Goal: Information Seeking & Learning: Check status

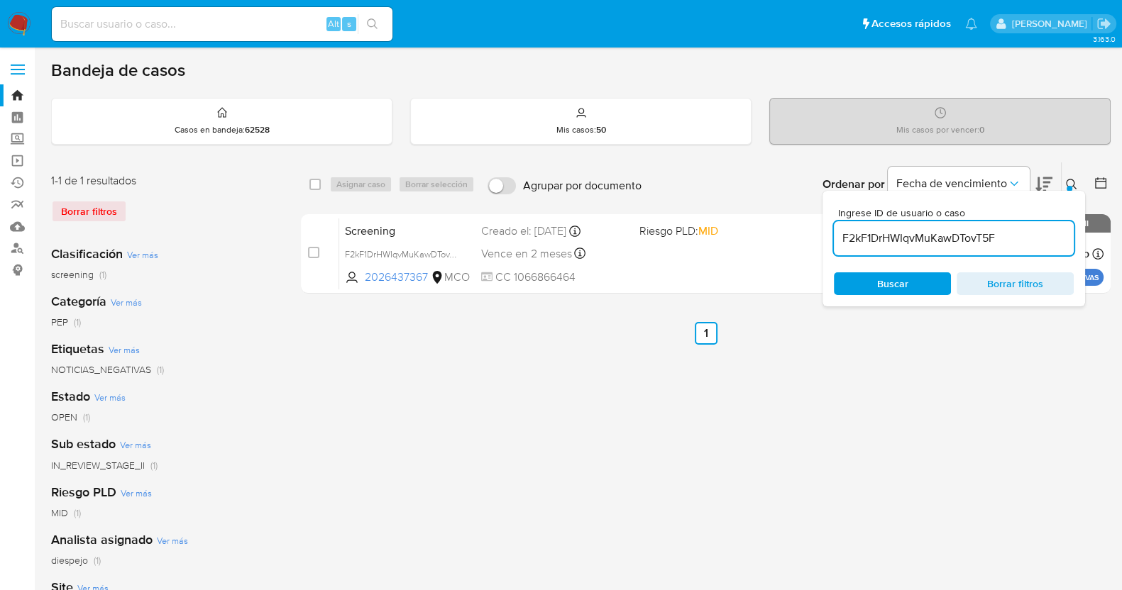
click at [497, 495] on div "select-all-cases-checkbox Asignar caso Borrar selección Agrupar por documento O…" at bounding box center [705, 473] width 809 height 623
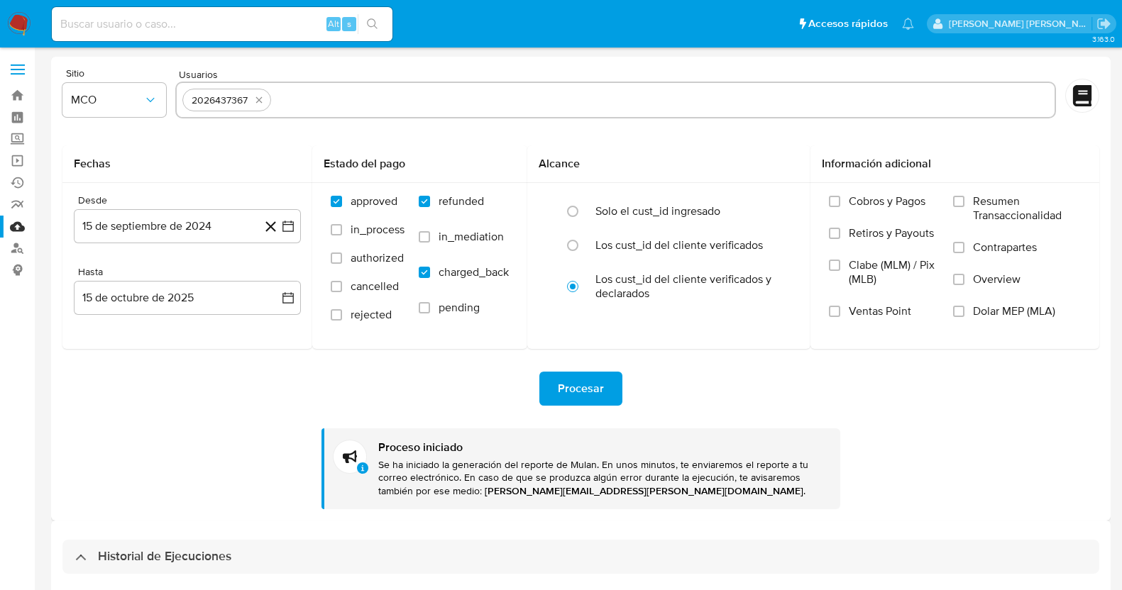
select select "10"
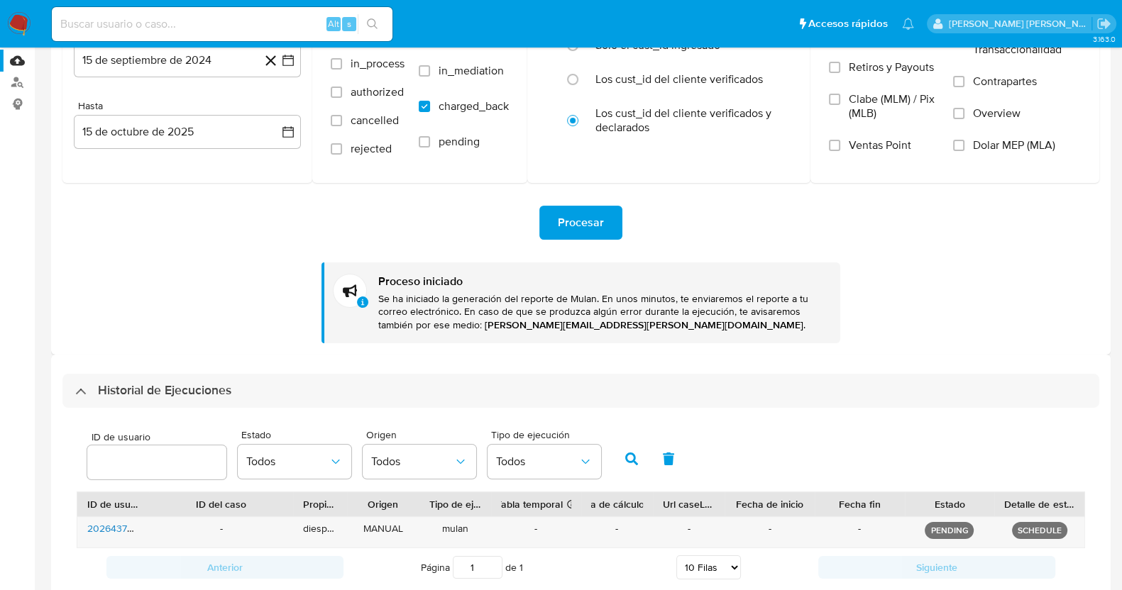
scroll to position [255, 0]
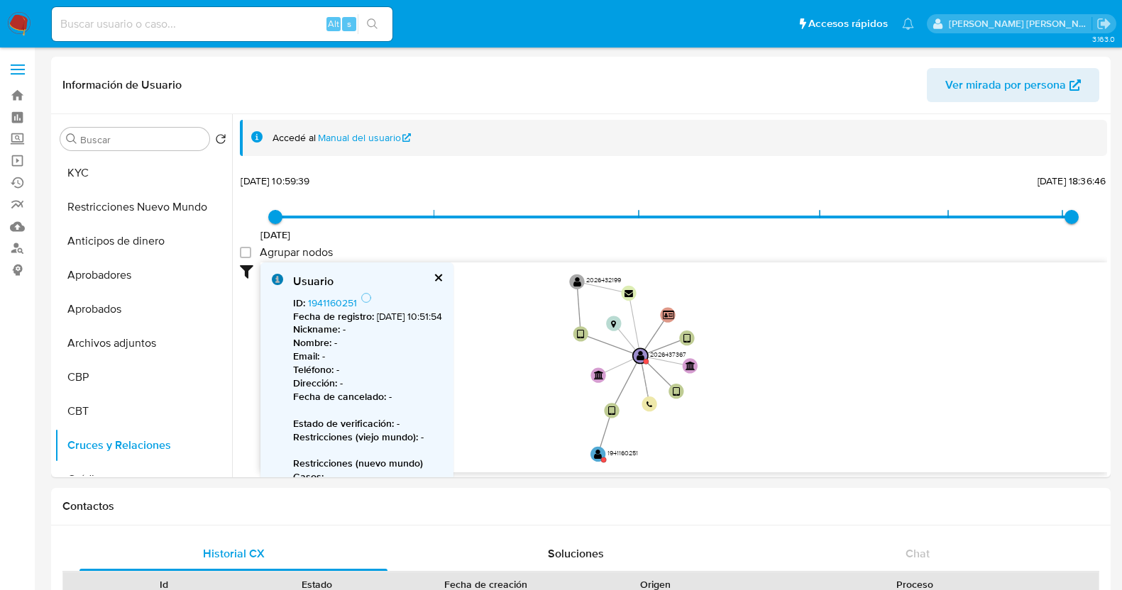
select select "10"
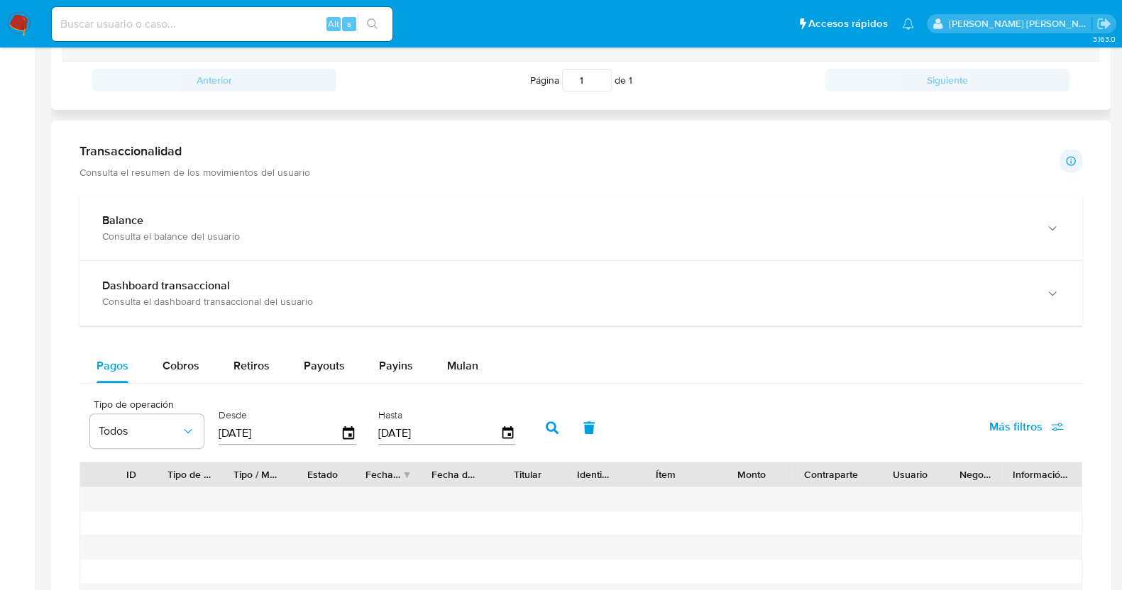
scroll to position [658, 0]
click at [342, 428] on icon "button" at bounding box center [348, 431] width 25 height 25
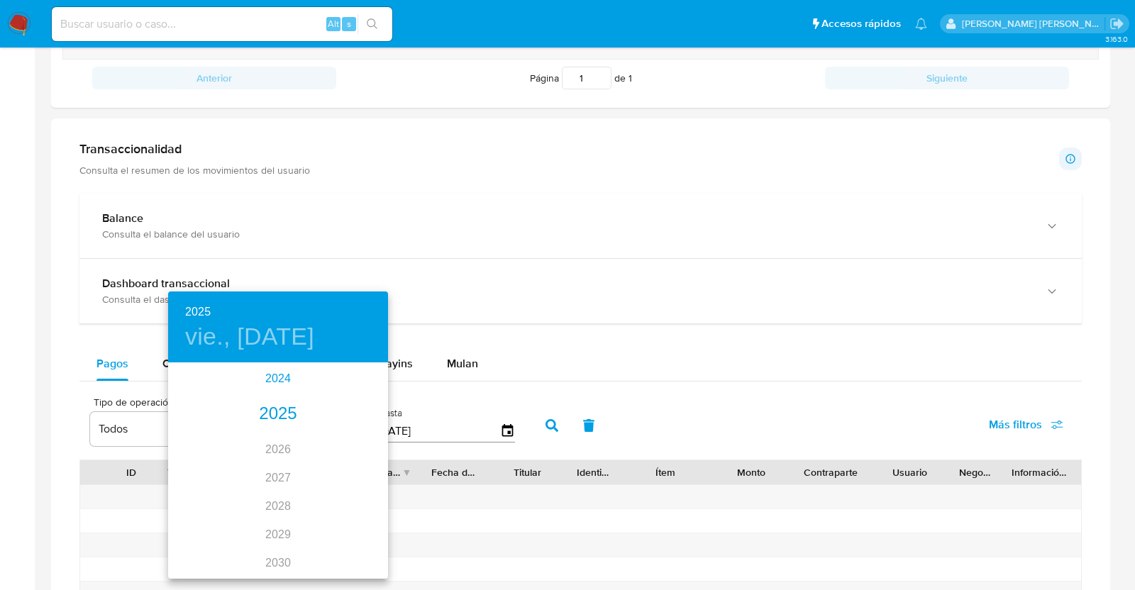
click at [266, 385] on div "2024" at bounding box center [278, 379] width 220 height 28
click at [205, 548] on div "oct." at bounding box center [204, 550] width 73 height 53
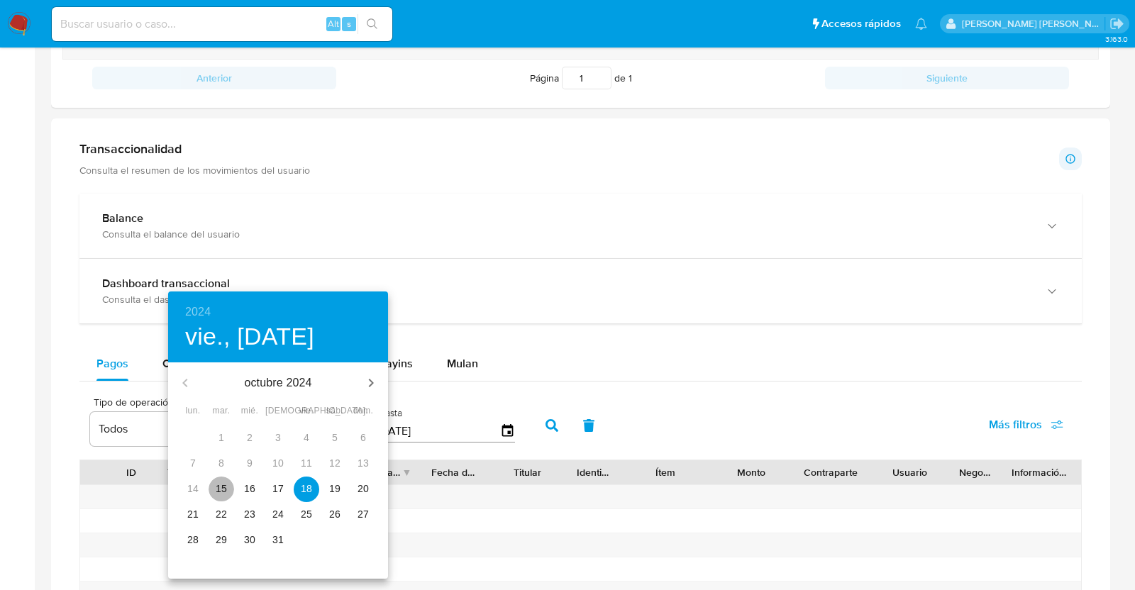
click at [221, 484] on p "15" at bounding box center [221, 489] width 11 height 14
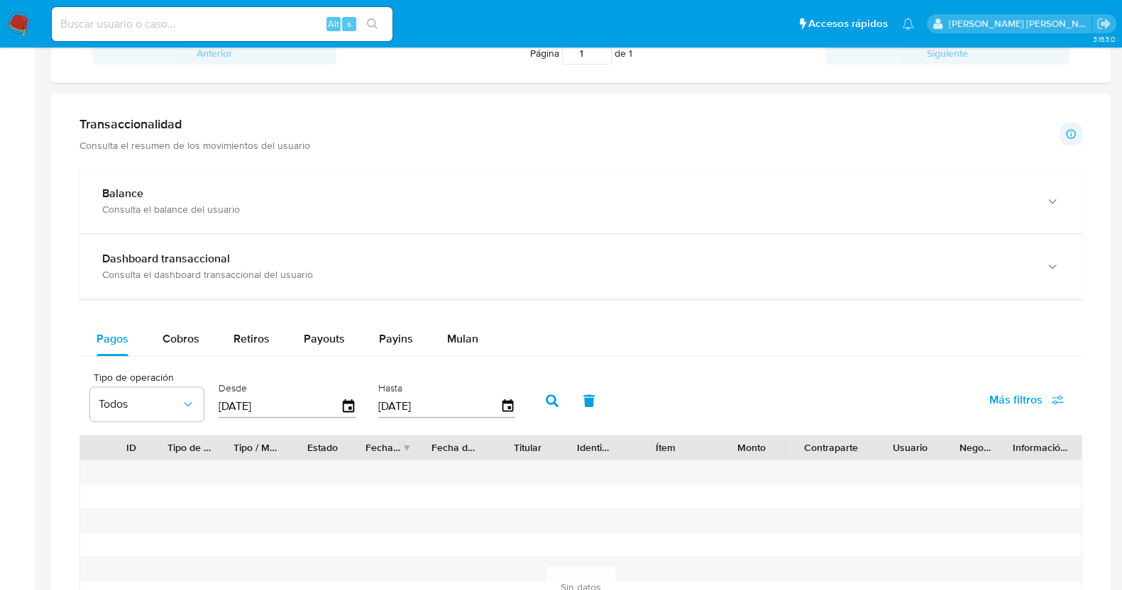
scroll to position [684, 0]
click at [546, 402] on icon "button" at bounding box center [552, 399] width 13 height 13
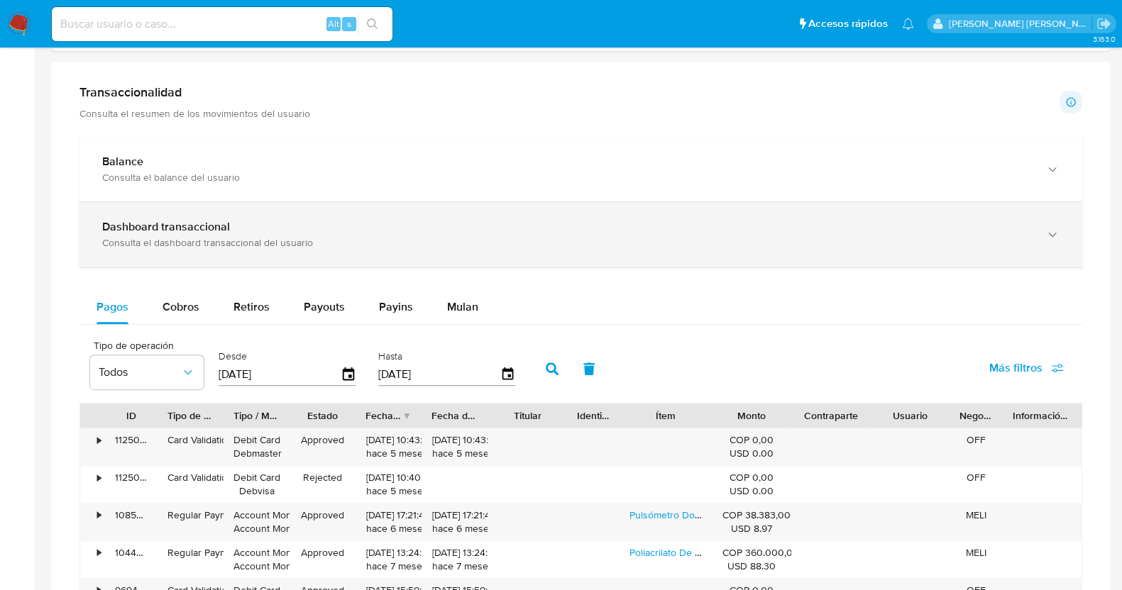
scroll to position [745, 0]
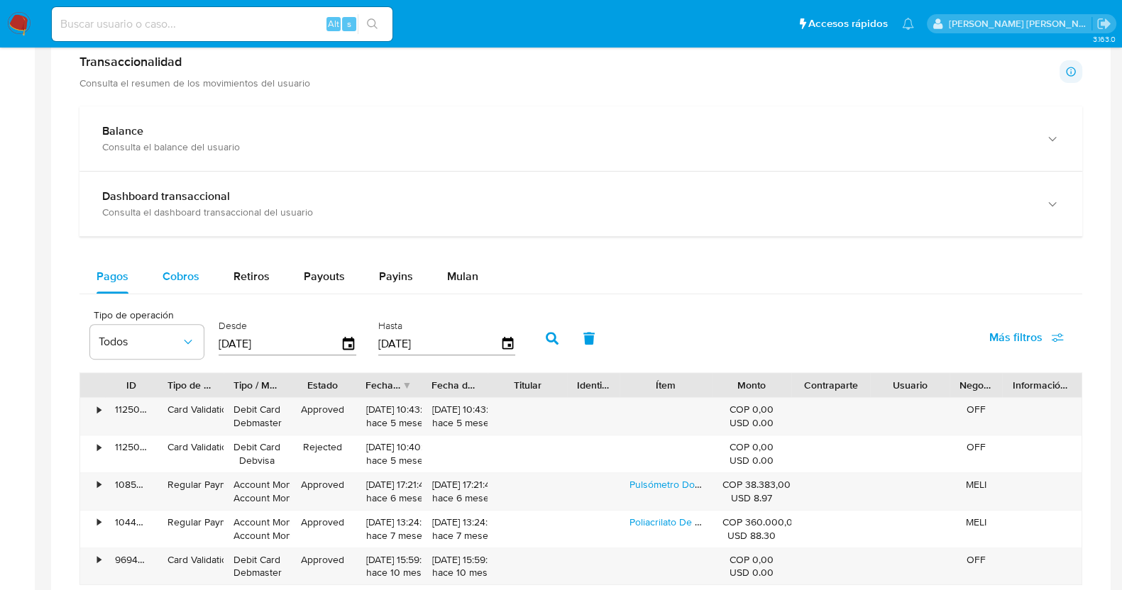
click at [175, 287] on div "Cobros" at bounding box center [180, 277] width 37 height 34
select select "10"
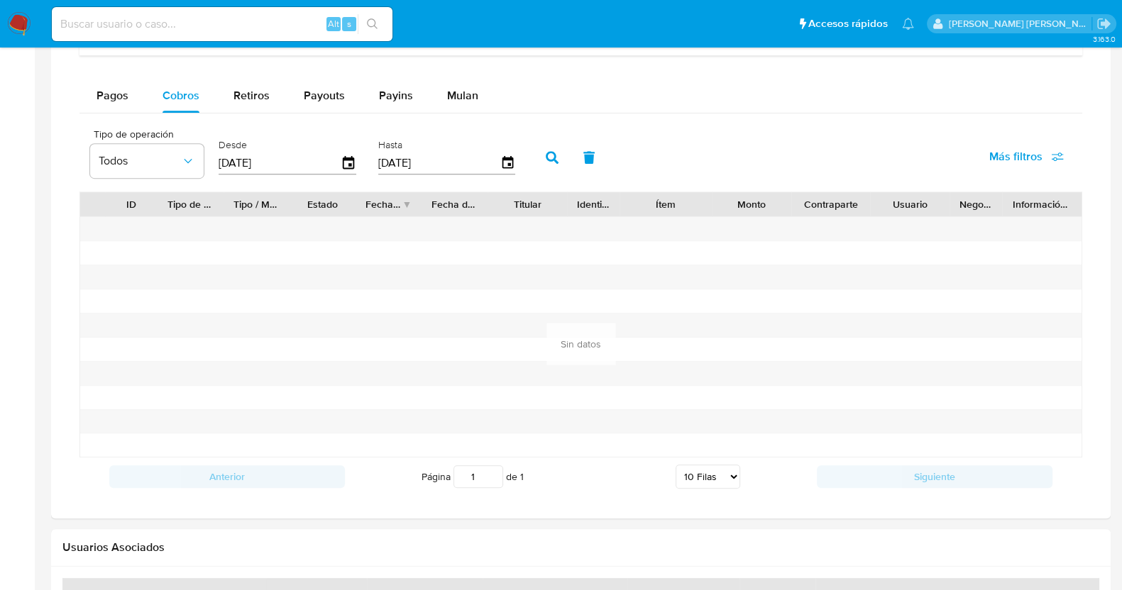
scroll to position [927, 0]
click at [350, 157] on icon "button" at bounding box center [348, 161] width 11 height 13
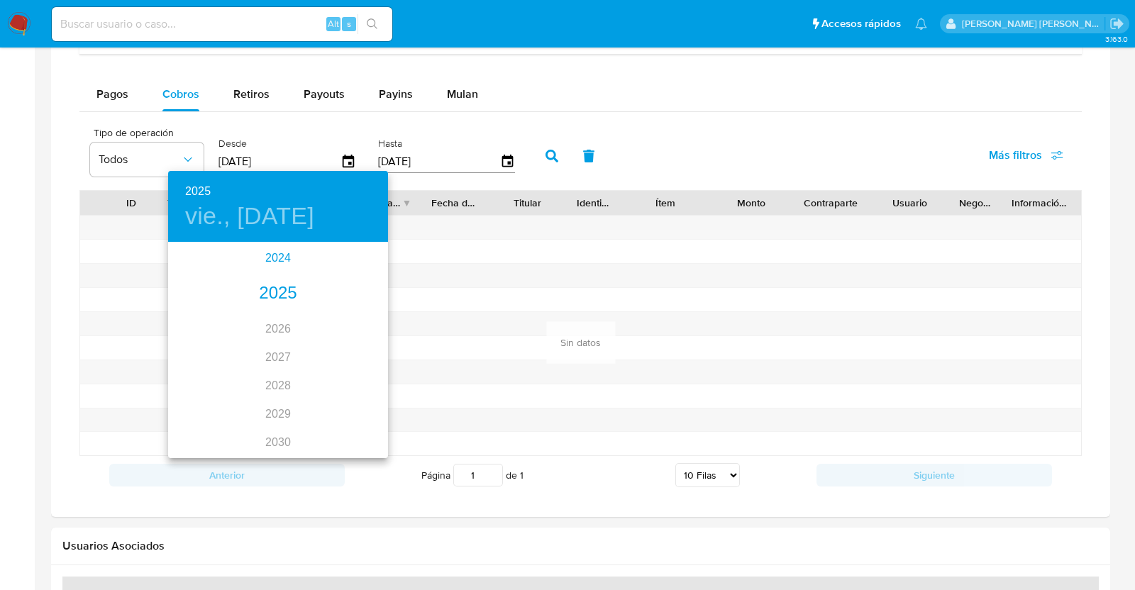
click at [280, 258] on div "2024" at bounding box center [278, 258] width 220 height 28
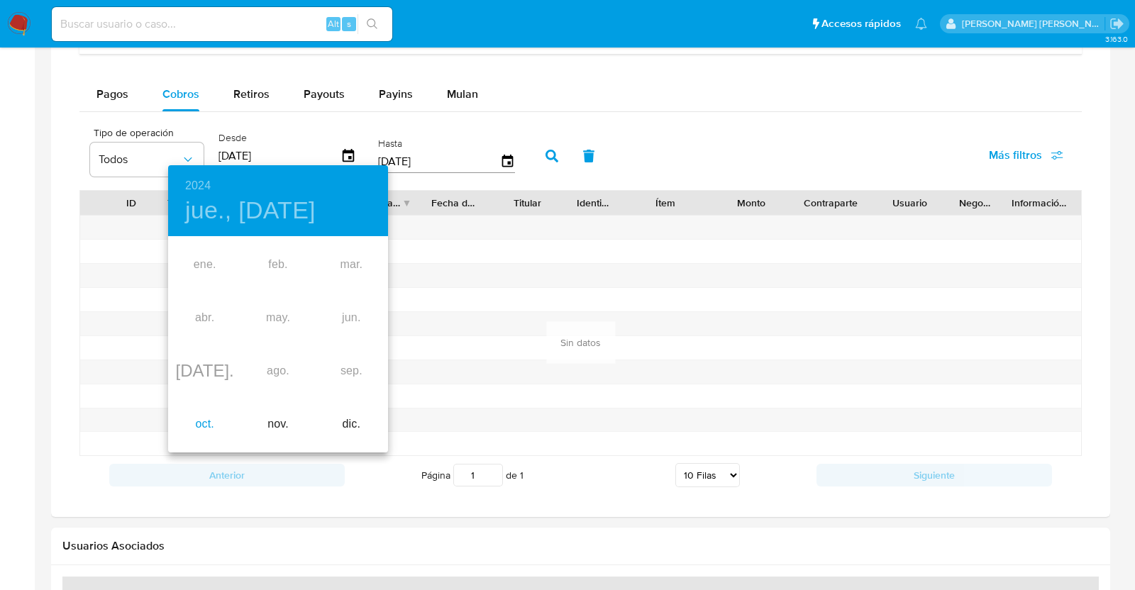
click at [208, 420] on div "oct." at bounding box center [204, 424] width 73 height 53
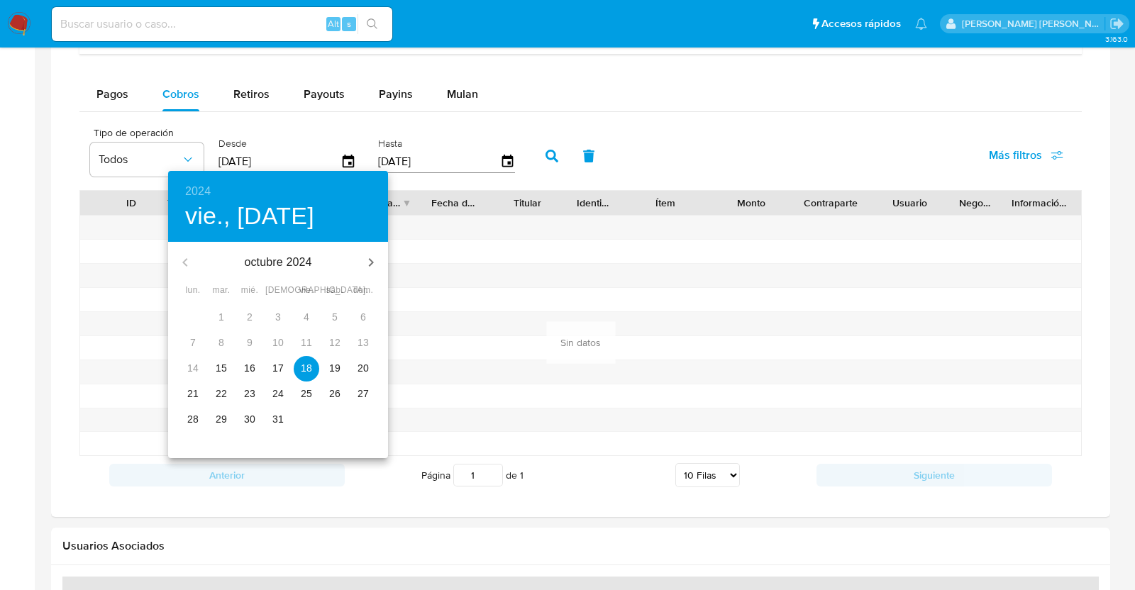
click at [222, 365] on p "15" at bounding box center [221, 368] width 11 height 14
type input "[DATE]"
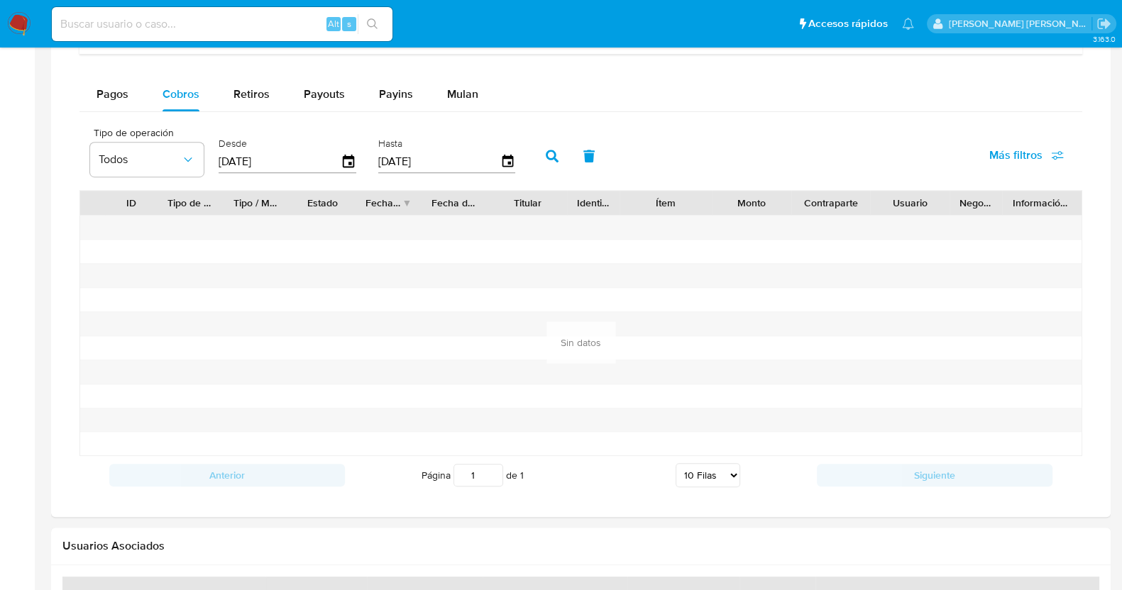
click at [548, 150] on icon "button" at bounding box center [552, 156] width 13 height 13
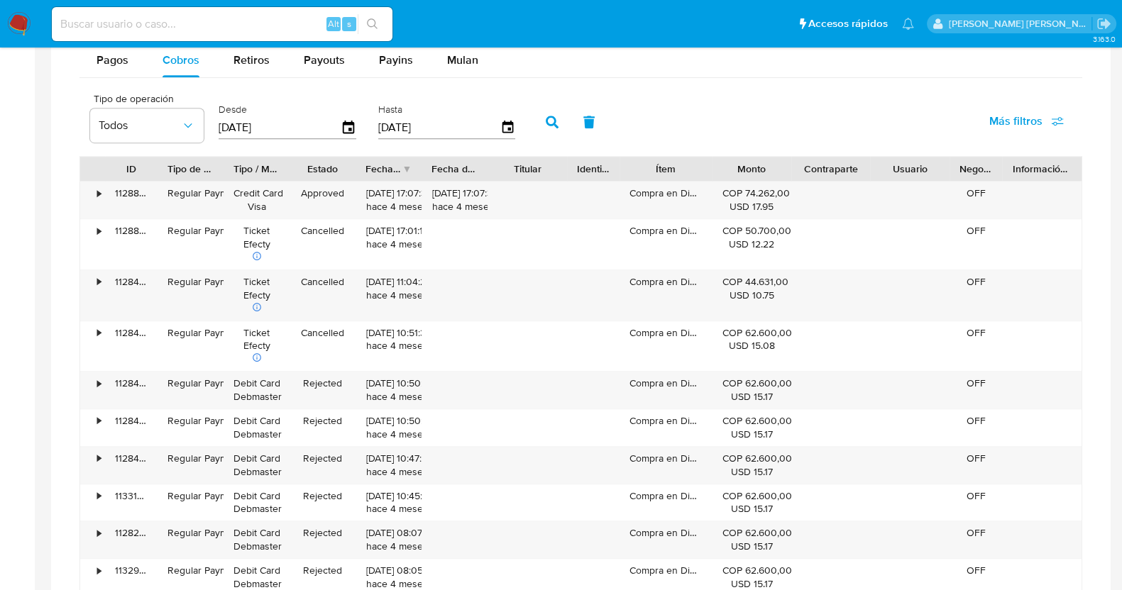
scroll to position [963, 0]
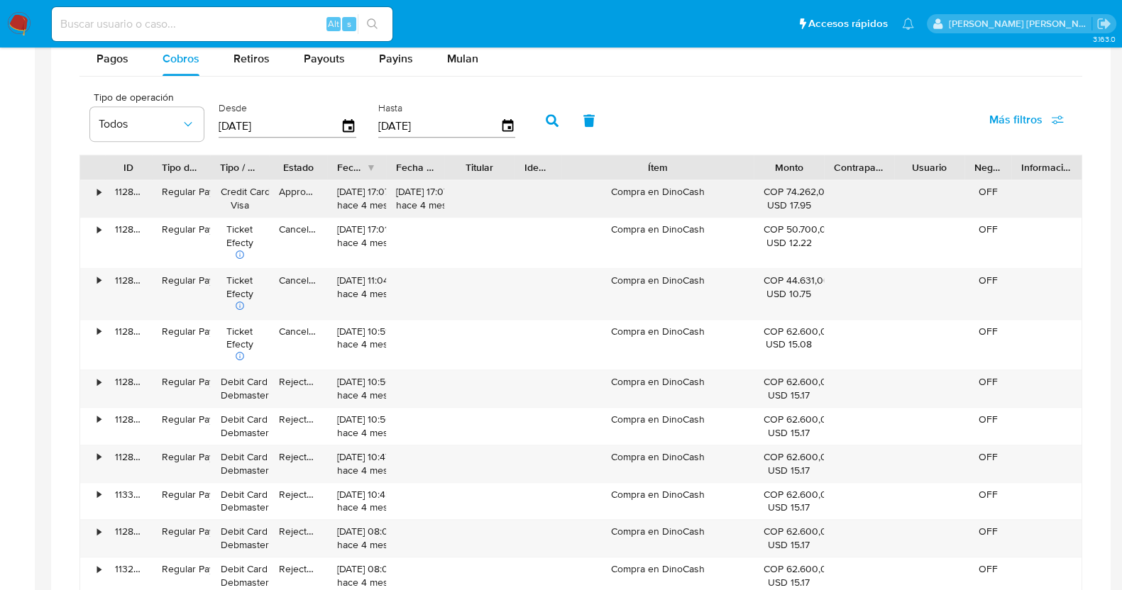
drag, startPoint x: 719, startPoint y: 168, endPoint x: 819, endPoint y: 201, distance: 105.2
click at [819, 201] on div "ID Tipo de operación Tipo / Método Estado Fecha de creación Fecha de aprobación…" at bounding box center [580, 375] width 1002 height 440
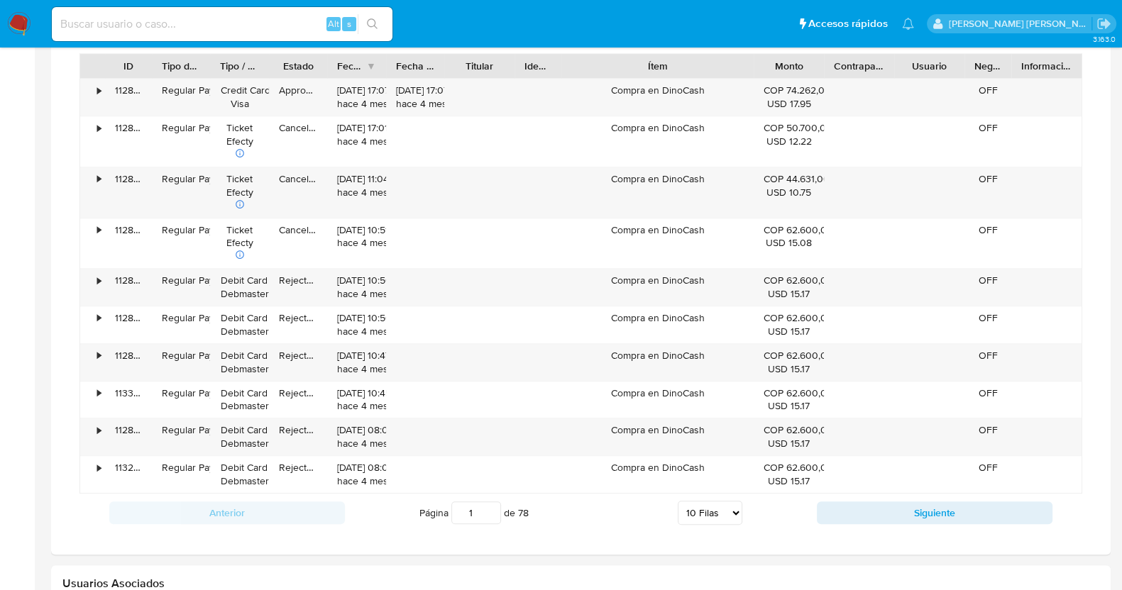
scroll to position [1090, 0]
